Goal: Navigation & Orientation: Find specific page/section

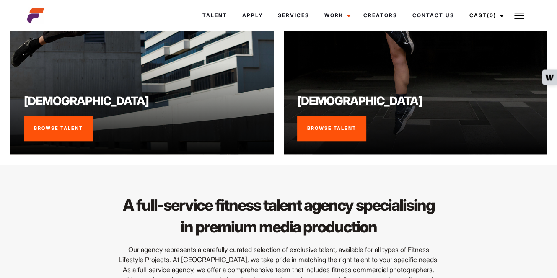
scroll to position [687, 0]
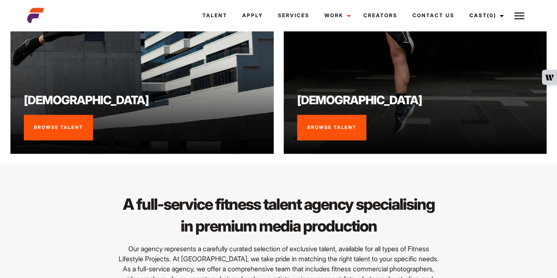
click at [343, 133] on link "Browse Talent" at bounding box center [331, 128] width 69 height 26
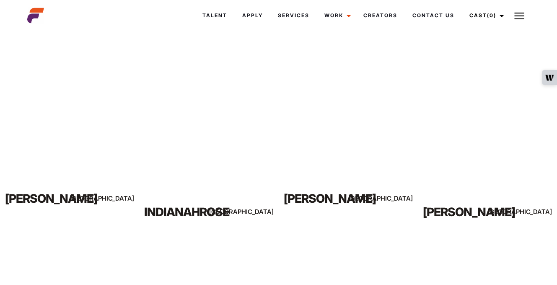
scroll to position [1657, 0]
